Goal: Information Seeking & Learning: Learn about a topic

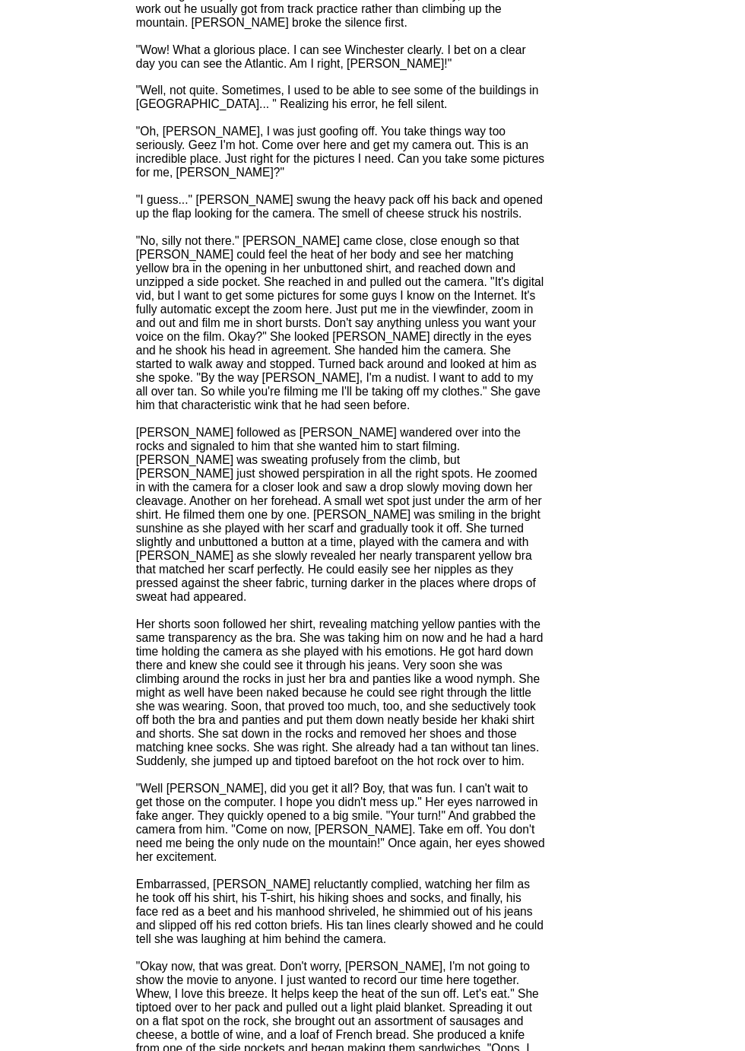
scroll to position [1462, 0]
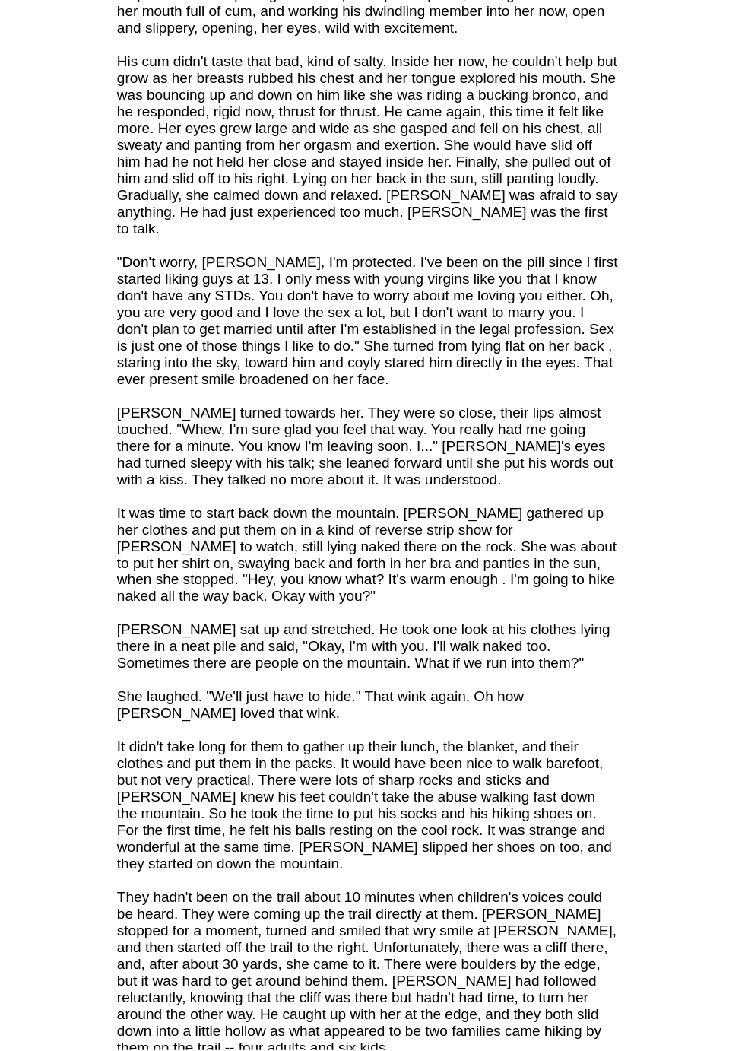
scroll to position [2287, 0]
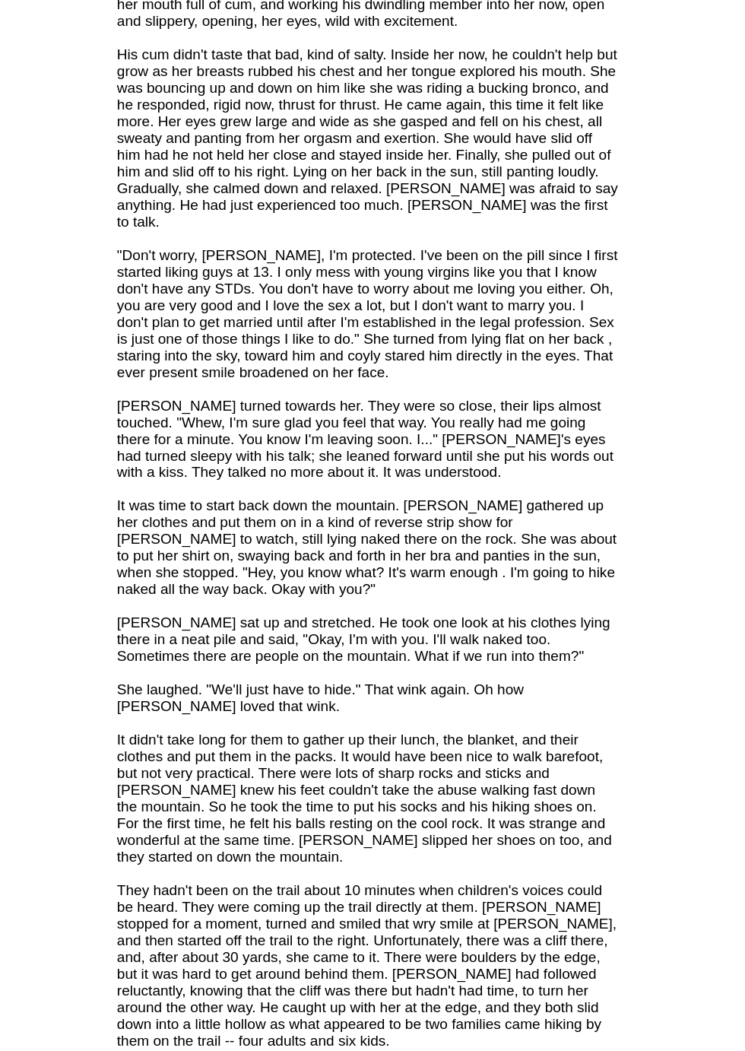
click at [274, 388] on font "Jason had just finished his shower and come up to the kitchen to the smell of h…" at bounding box center [325, 575] width 342 height 4960
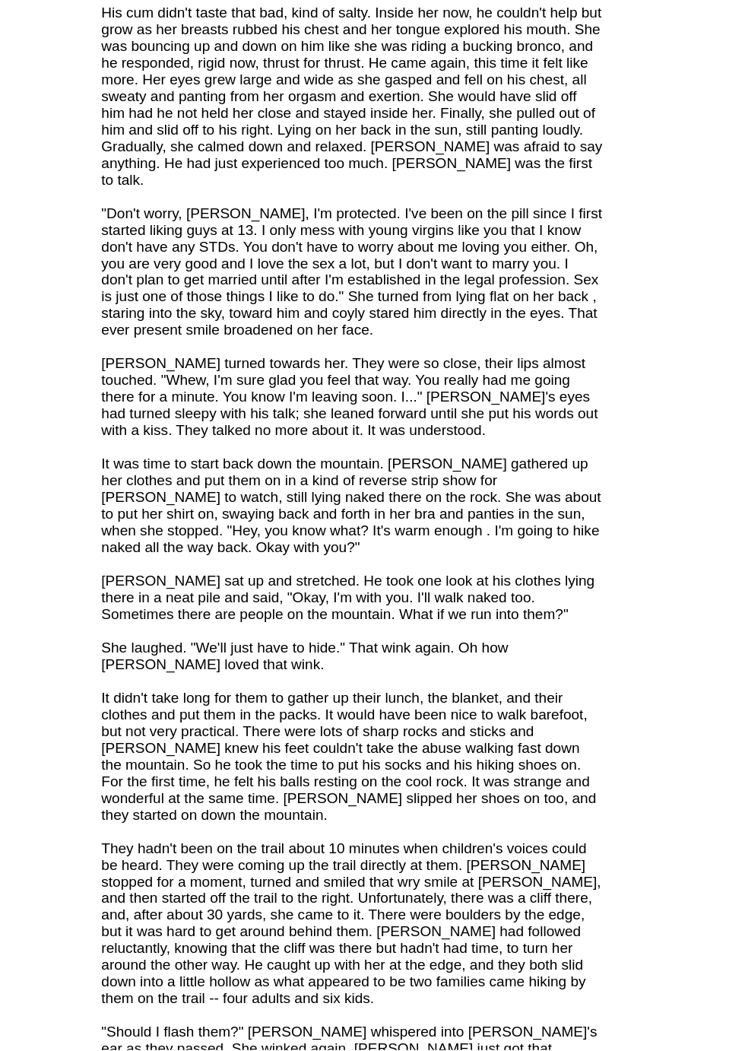
scroll to position [2317, 0]
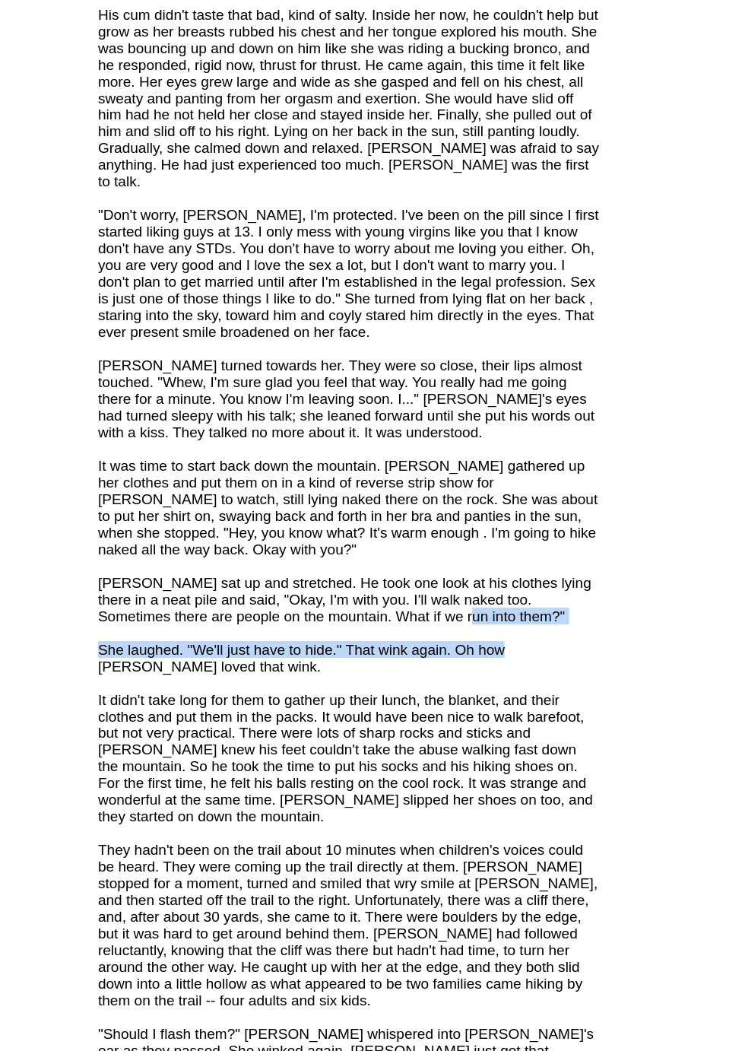
click at [499, 278] on td "Free Book Review Program Select a book to read and review today! Popular Action…" at bounding box center [620, 798] width 243 height 5950
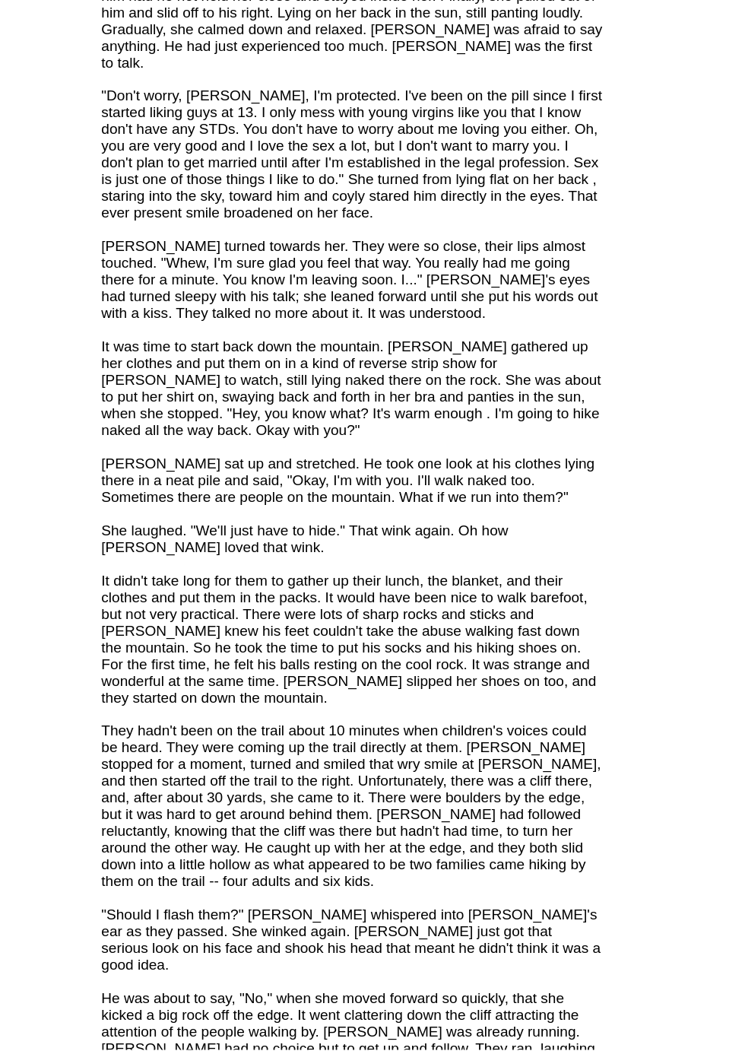
scroll to position [2395, 0]
click at [378, 483] on font "An excerpt from Chapter 7 of my novel, American Mole. An older woman helps Jaso…" at bounding box center [325, 445] width 342 height 5006
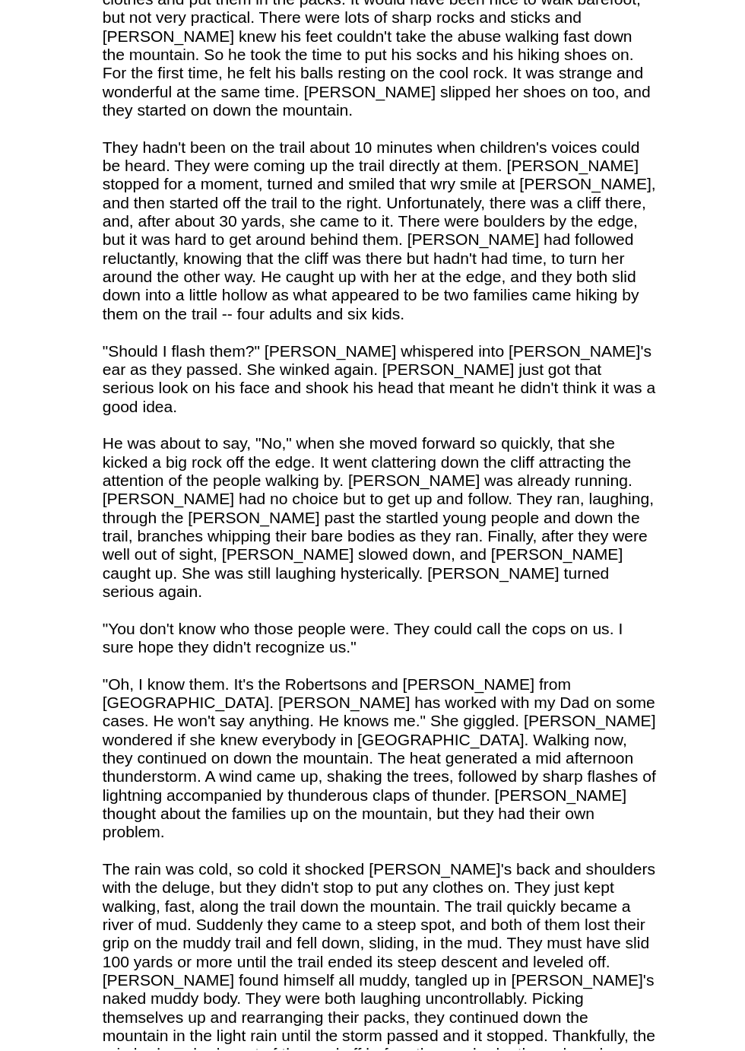
scroll to position [2733, 0]
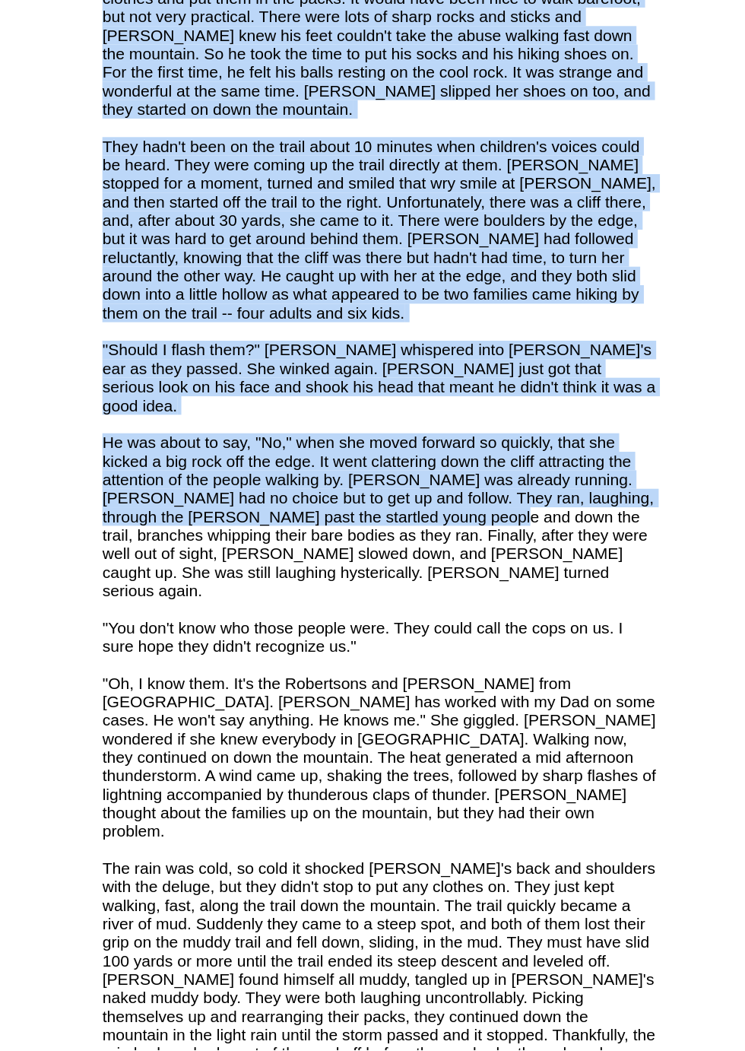
click at [499, 185] on td "Free Book Review Program Select a book to read and review today! Popular Action…" at bounding box center [620, 381] width 243 height 5950
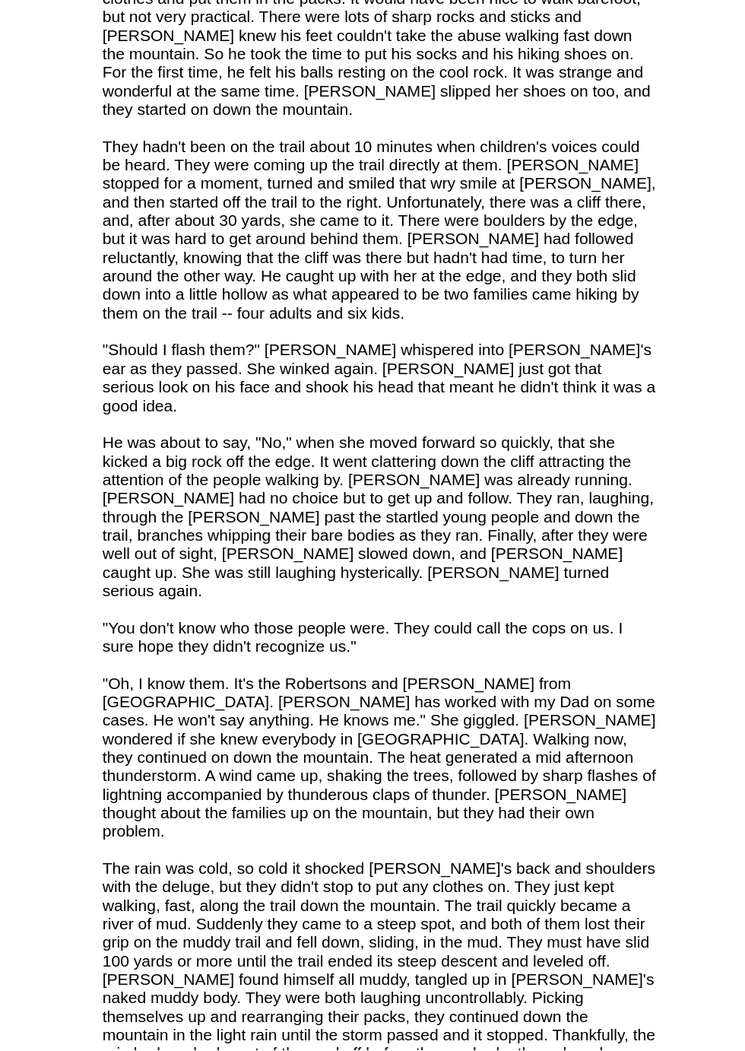
click at [499, 182] on td "Free Book Review Program Select a book to read and review today! Popular Action…" at bounding box center [620, 381] width 243 height 5950
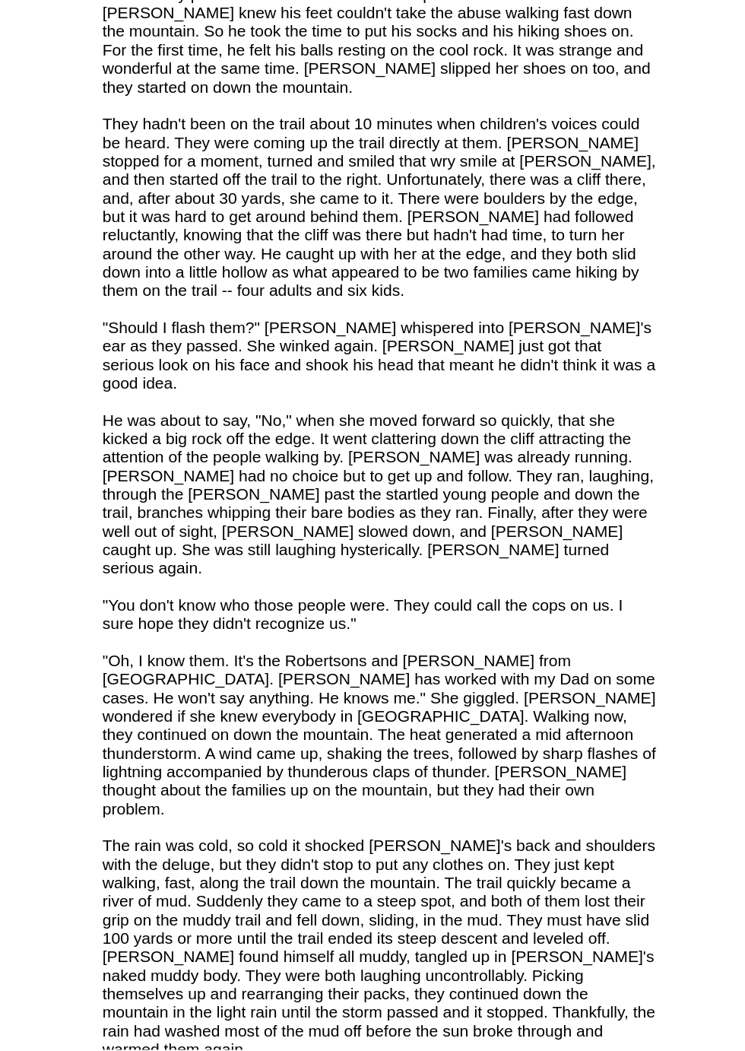
scroll to position [2748, 0]
click at [499, 406] on td "Free Book Review Program Select a book to read and review today! Popular Action…" at bounding box center [620, 367] width 243 height 5950
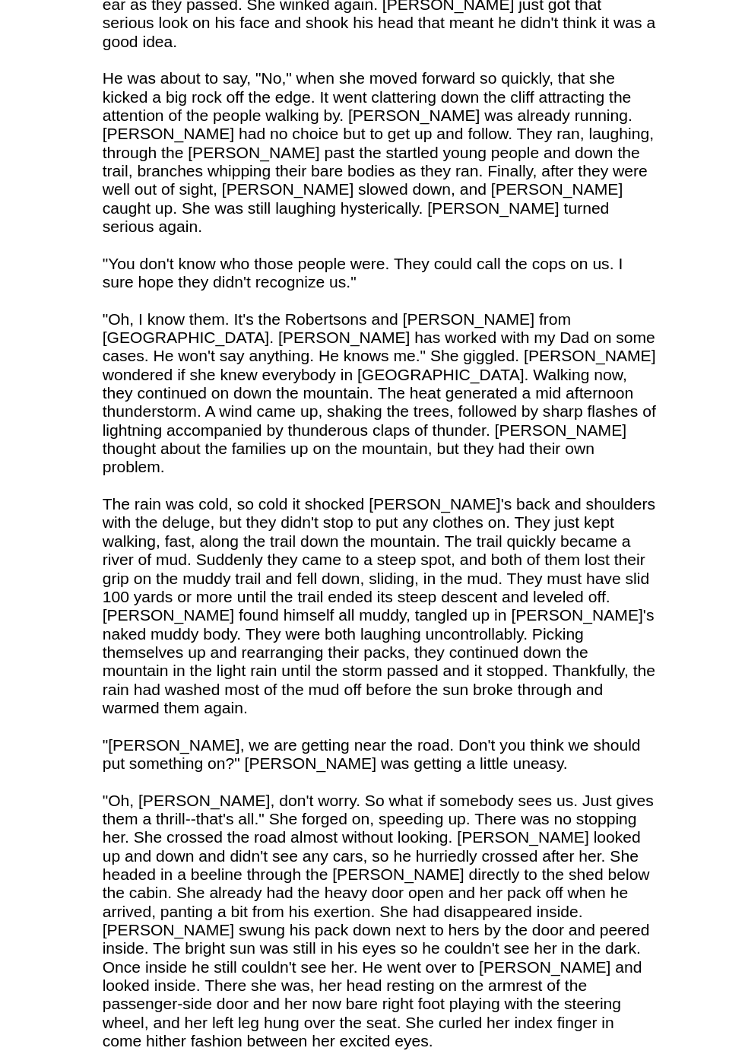
scroll to position [2958, 0]
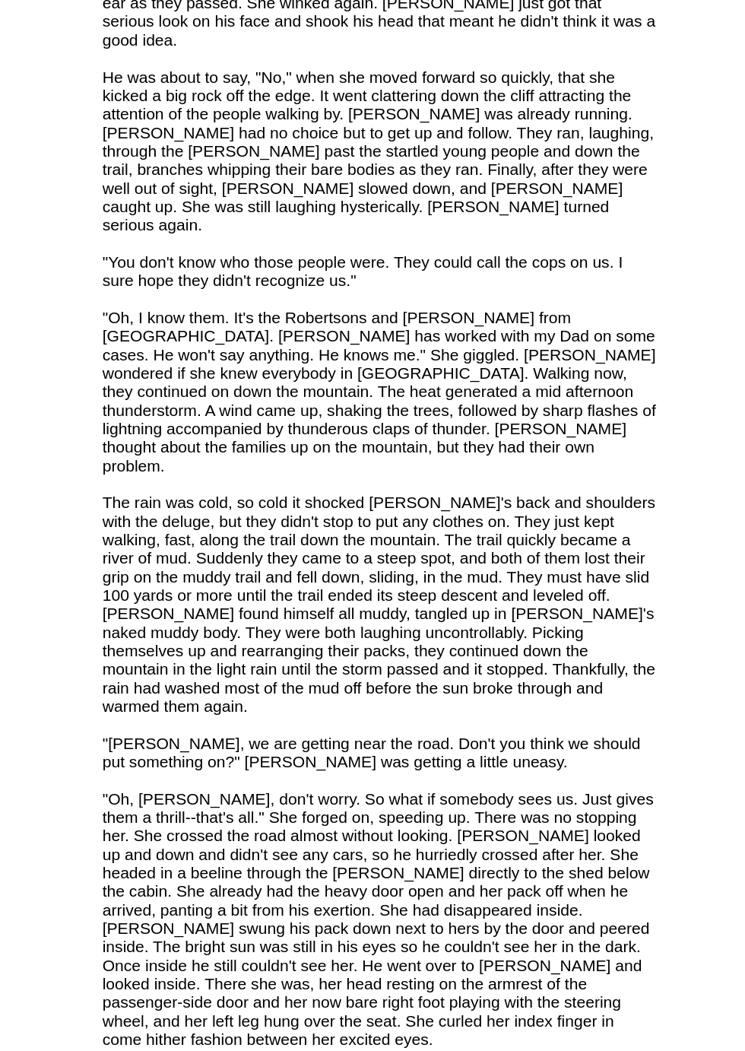
click at [499, 430] on td "Free Book Review Program Select a book to read and review today! Popular Action…" at bounding box center [620, 156] width 243 height 5950
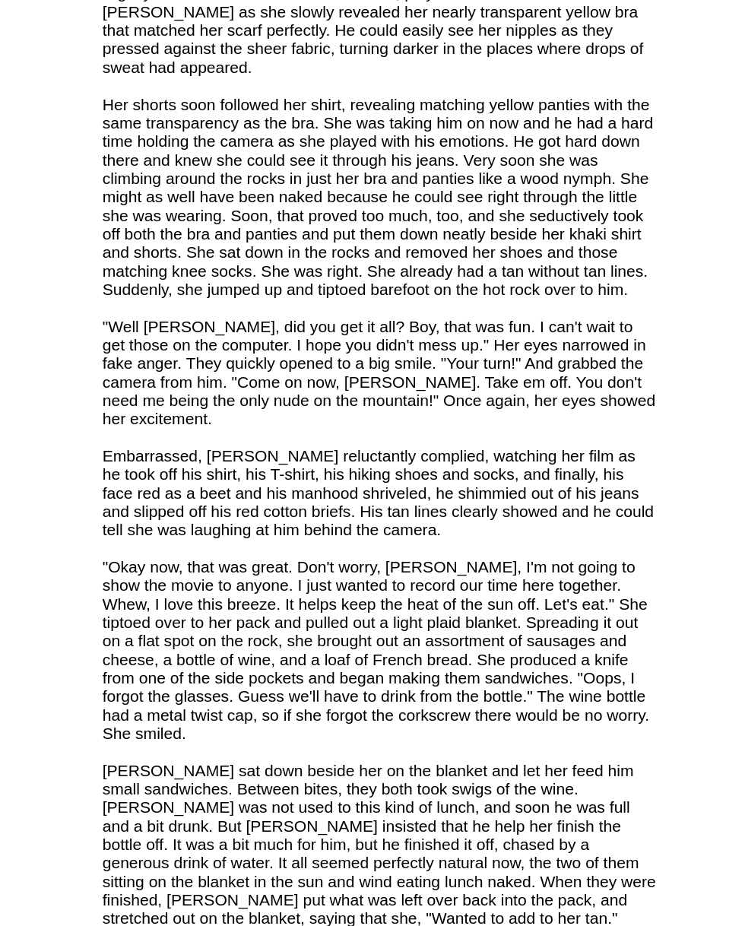
scroll to position [1893, 0]
